Goal: Communication & Community: Answer question/provide support

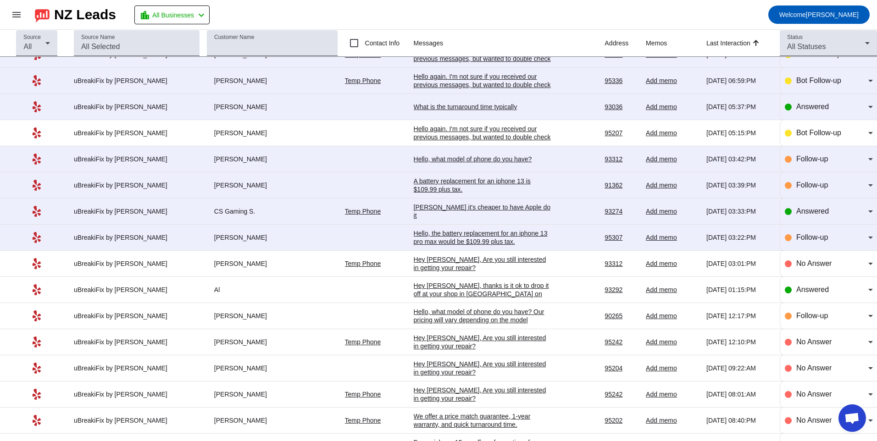
scroll to position [229, 0]
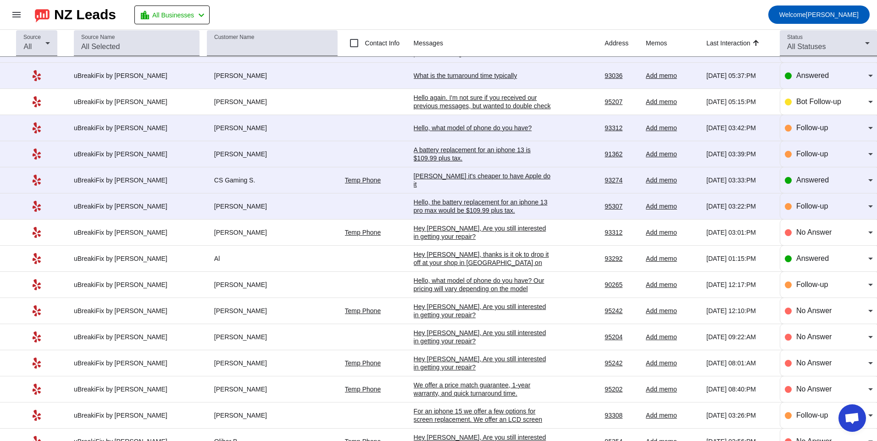
click at [475, 179] on div "[PERSON_NAME] it's cheaper to have Apple do it" at bounding box center [483, 180] width 138 height 17
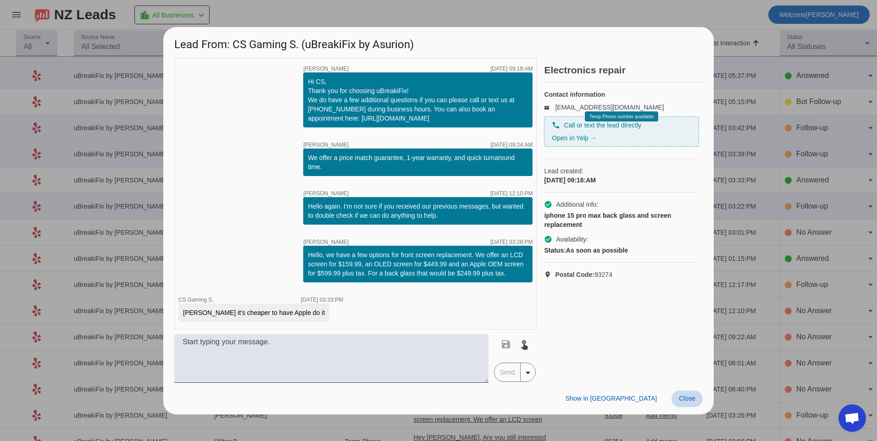
click at [683, 404] on span at bounding box center [686, 399] width 31 height 17
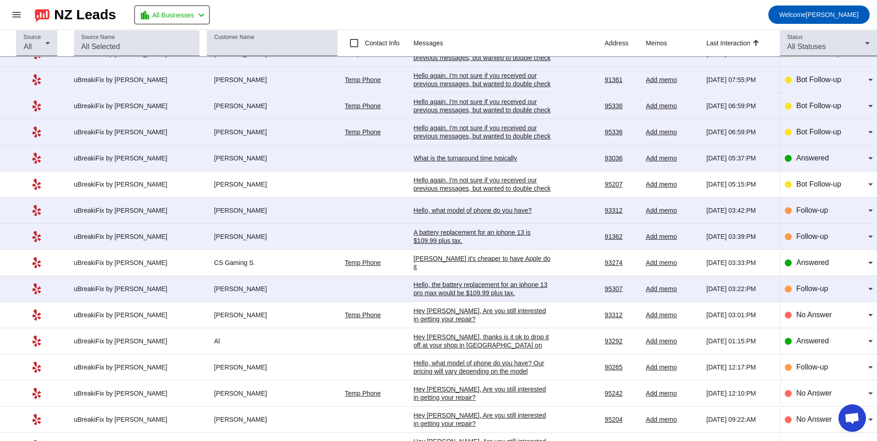
scroll to position [183, 0]
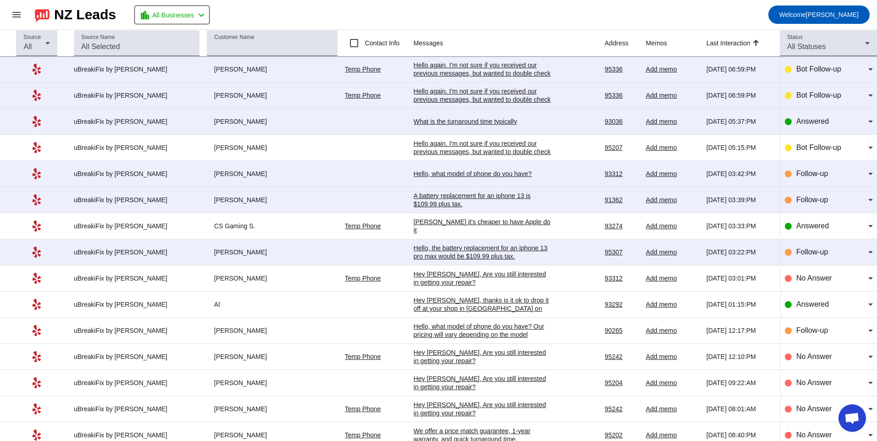
click at [466, 170] on div "Hello, what model of phone do you have?" at bounding box center [483, 174] width 138 height 8
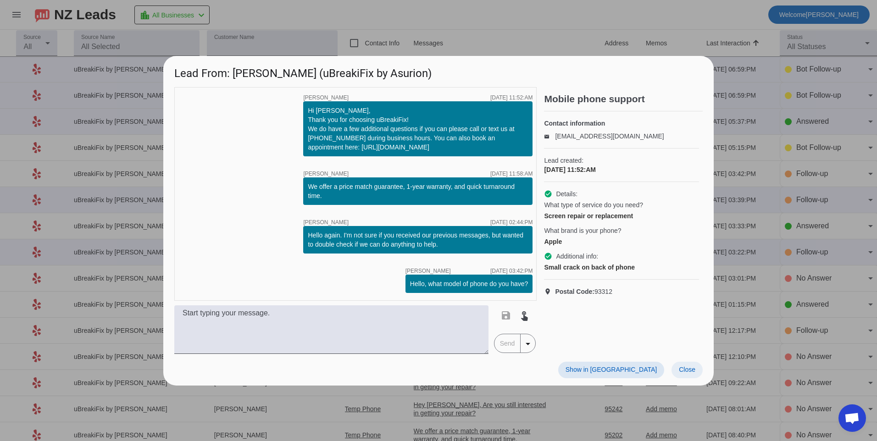
click at [681, 365] on span at bounding box center [686, 370] width 31 height 17
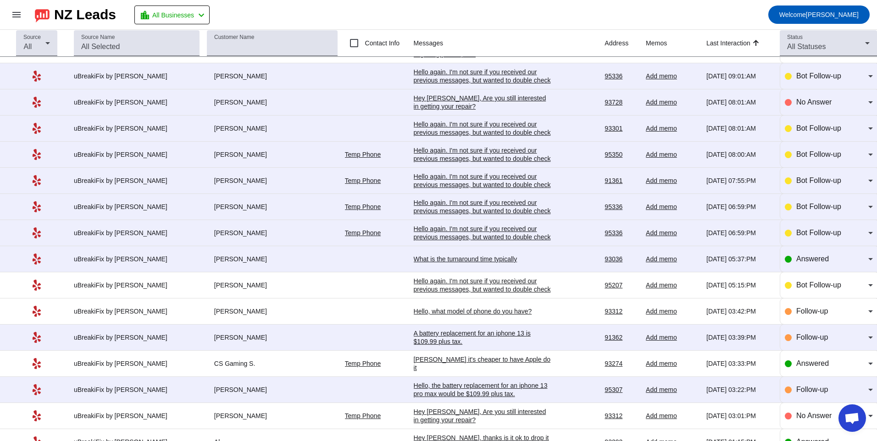
scroll to position [0, 0]
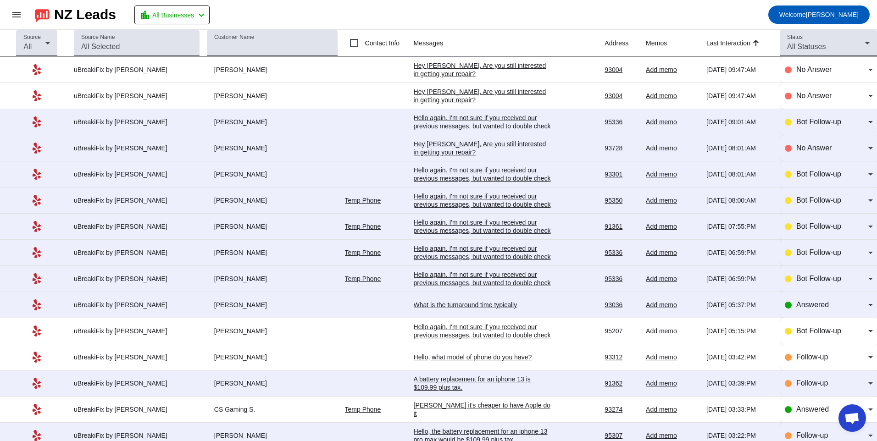
click at [505, 275] on div "Hello again. I'm not sure if you received our previous messages, but wanted to …" at bounding box center [483, 283] width 138 height 25
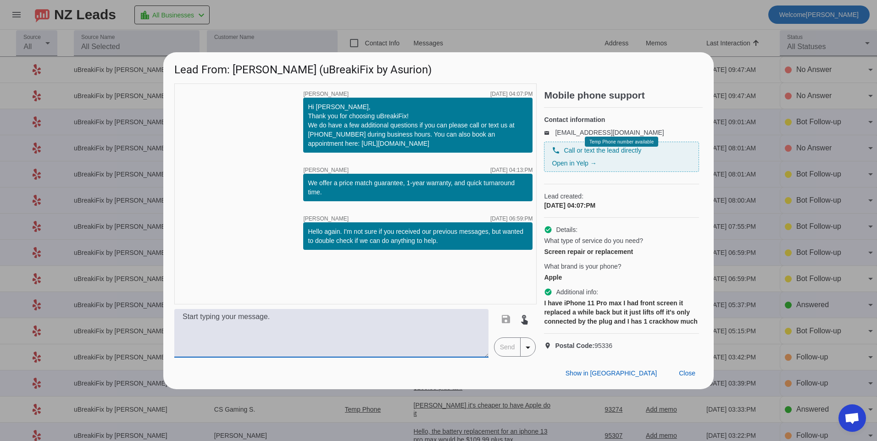
click at [293, 340] on textarea at bounding box center [331, 333] width 314 height 49
type textarea "Hello, we offer a few options for screen replacement. We offer and LCD screen f…"
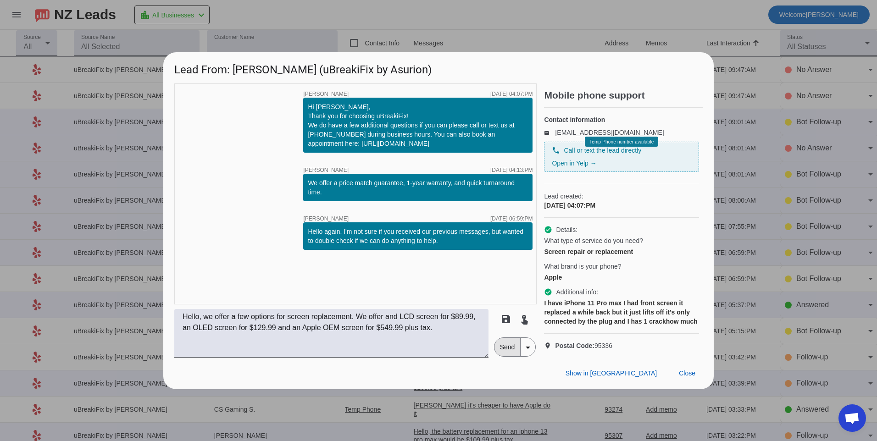
click at [502, 356] on span "Send" at bounding box center [507, 347] width 26 height 18
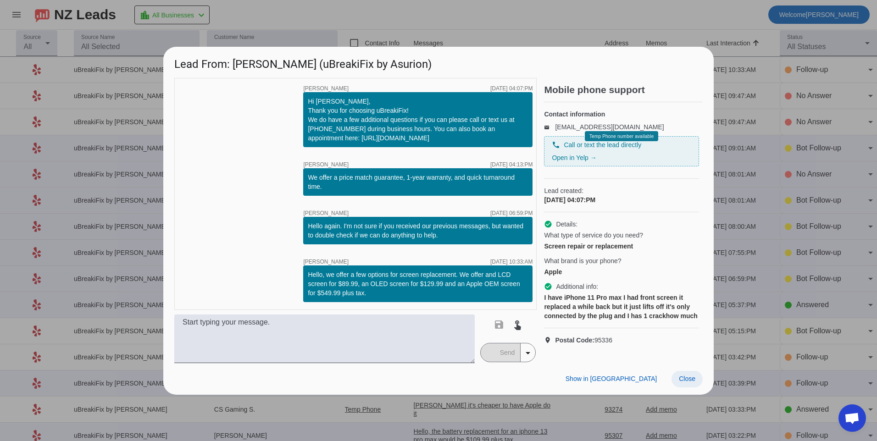
click at [685, 377] on span at bounding box center [686, 379] width 31 height 17
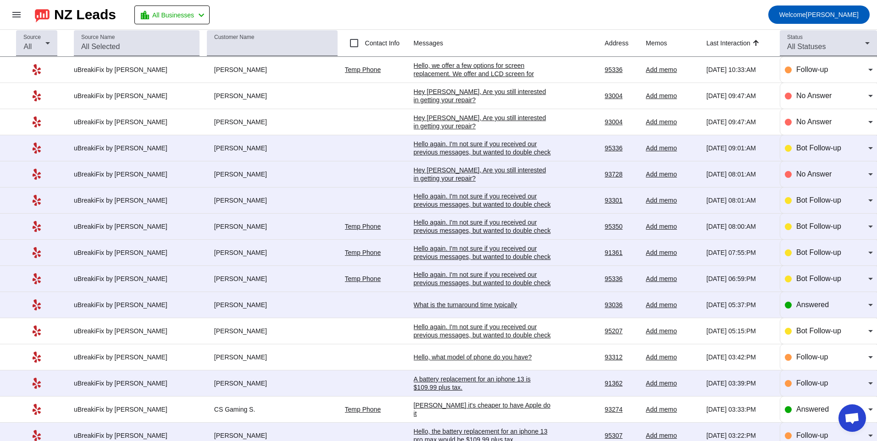
click at [474, 303] on div "What is the turnaround time typically" at bounding box center [483, 305] width 138 height 8
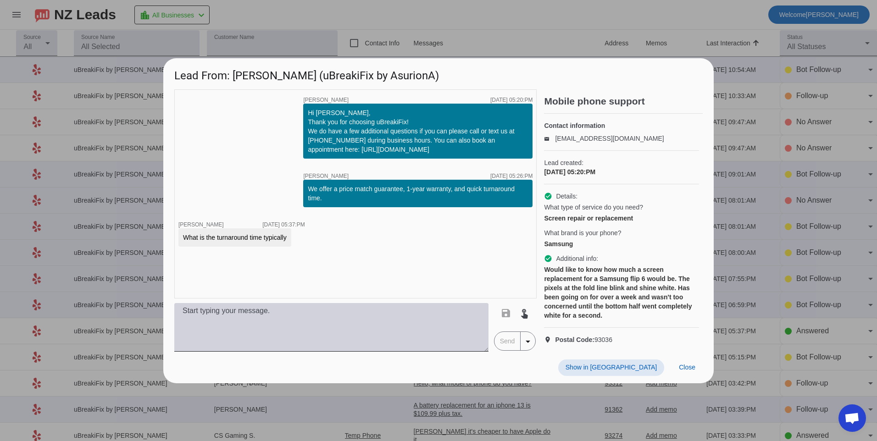
click at [282, 326] on textarea at bounding box center [331, 327] width 314 height 49
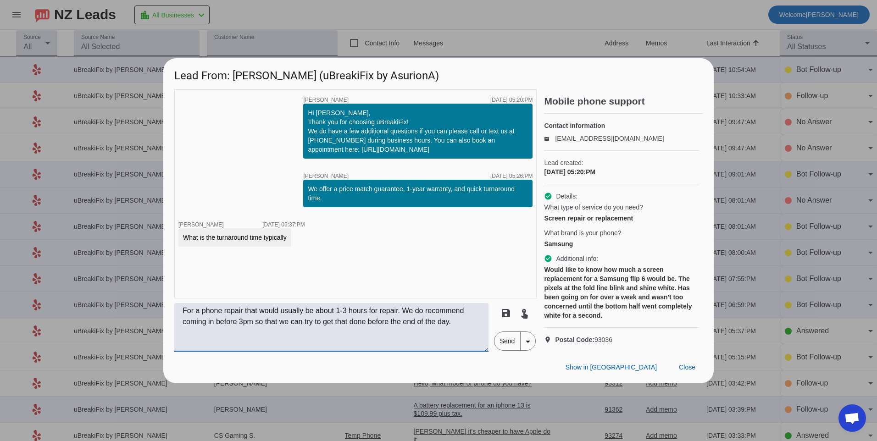
type textarea "For a phone repair that would usually be about 1-3 hours for repair. We do reco…"
click at [499, 348] on span "Send" at bounding box center [507, 341] width 26 height 18
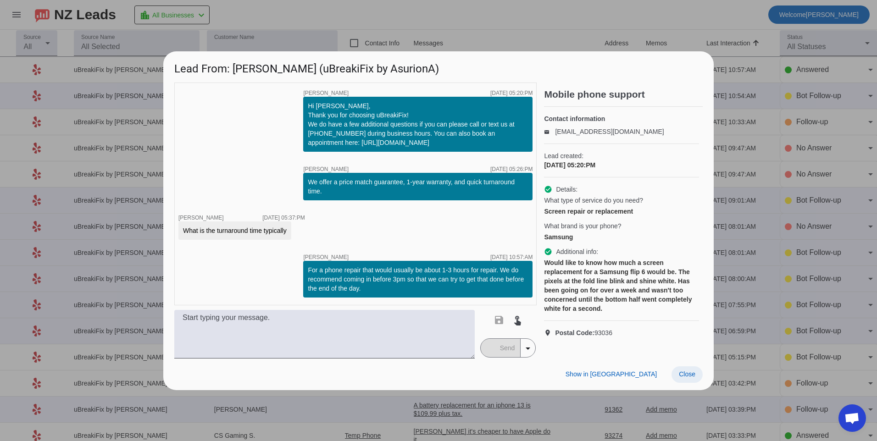
click at [690, 374] on span "Close" at bounding box center [687, 373] width 17 height 7
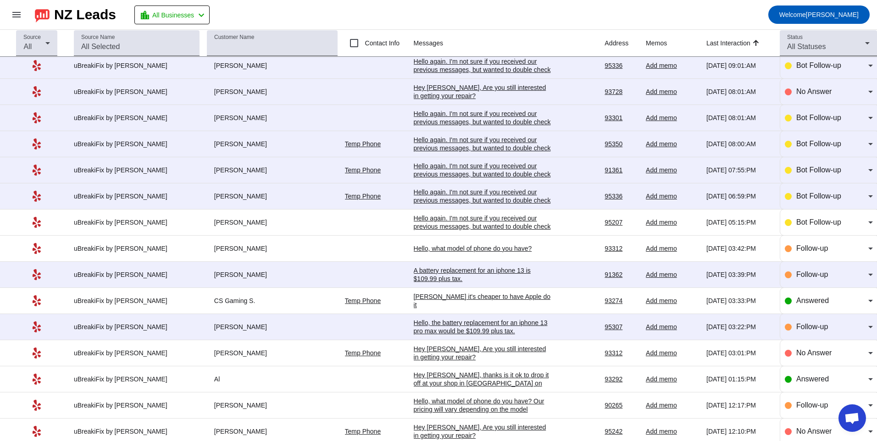
scroll to position [115, 0]
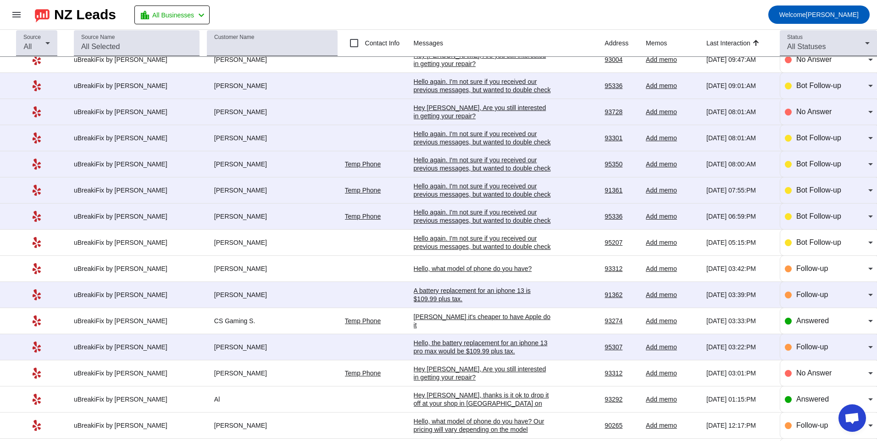
click at [470, 345] on div "Hello, the battery replacement for an iphone 13 pro max would be $109.99 plus t…" at bounding box center [483, 347] width 138 height 17
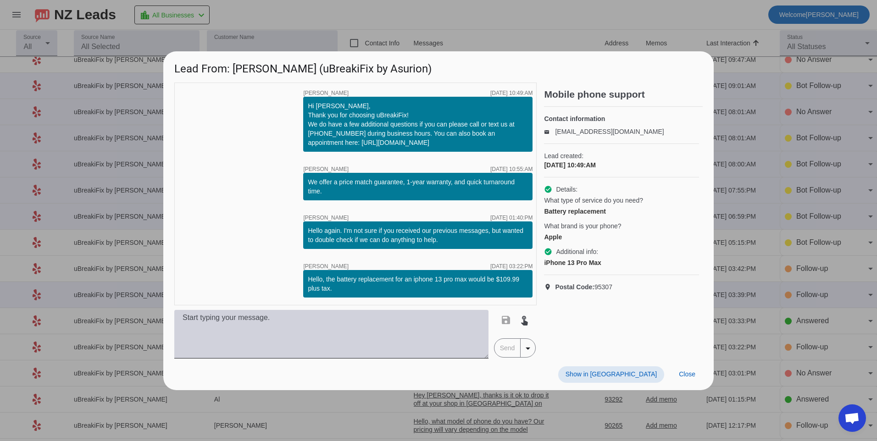
click at [344, 333] on textarea at bounding box center [331, 334] width 314 height 49
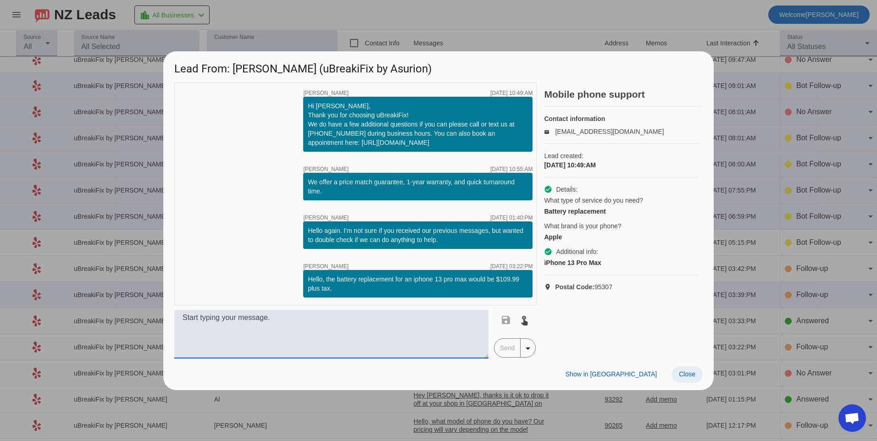
click at [698, 378] on span at bounding box center [686, 374] width 31 height 17
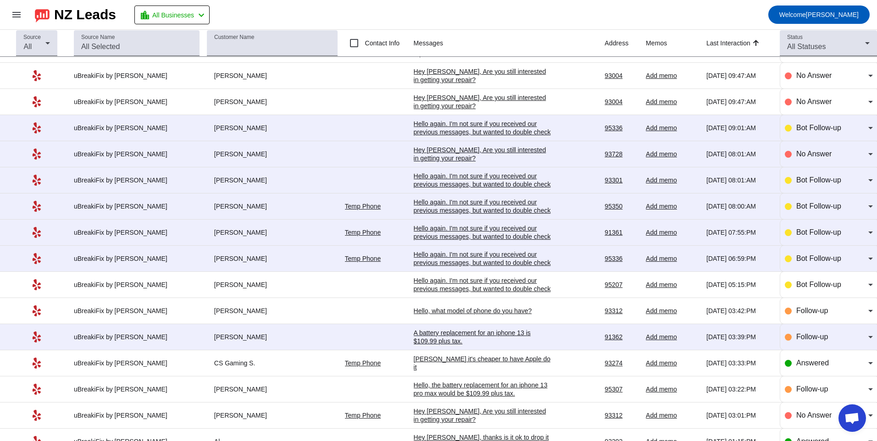
scroll to position [0, 0]
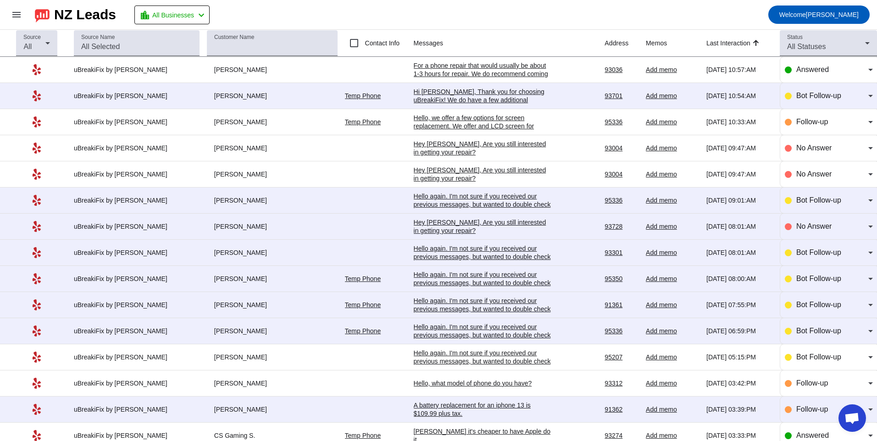
click at [472, 320] on td "Hello again. I'm not sure if you received our previous messages, but wanted to …" at bounding box center [509, 331] width 191 height 26
